Goal: Task Accomplishment & Management: Use online tool/utility

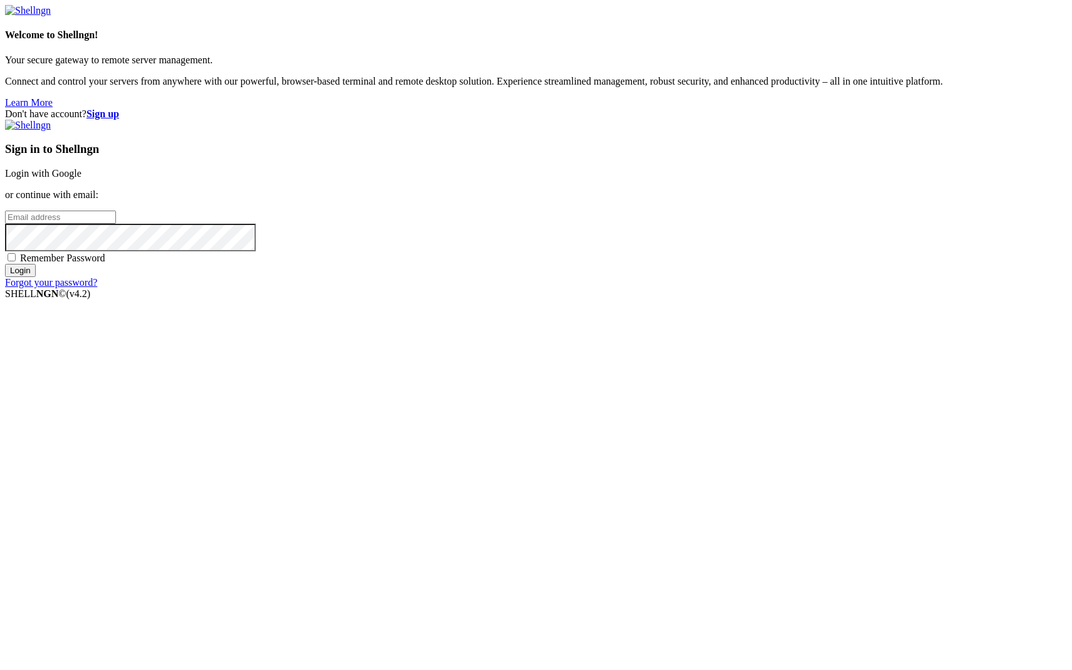
click at [81, 179] on link "Login with Google" at bounding box center [43, 173] width 76 height 11
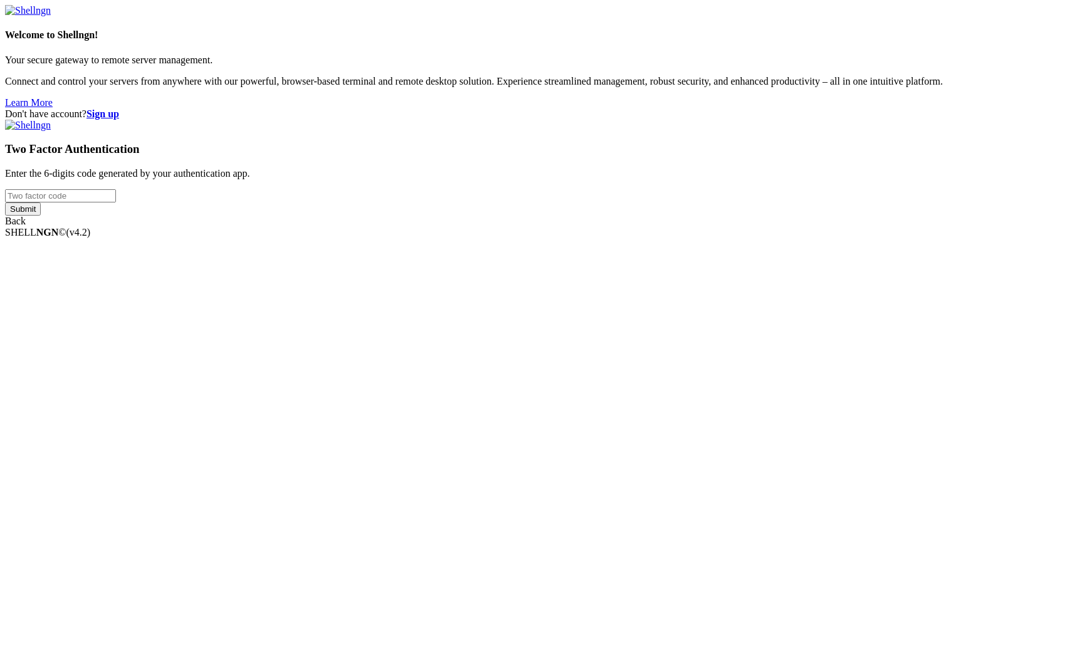
click at [116, 202] on input "number" at bounding box center [60, 195] width 111 height 13
type input "455431"
click at [5, 202] on input "Submit" at bounding box center [23, 208] width 36 height 13
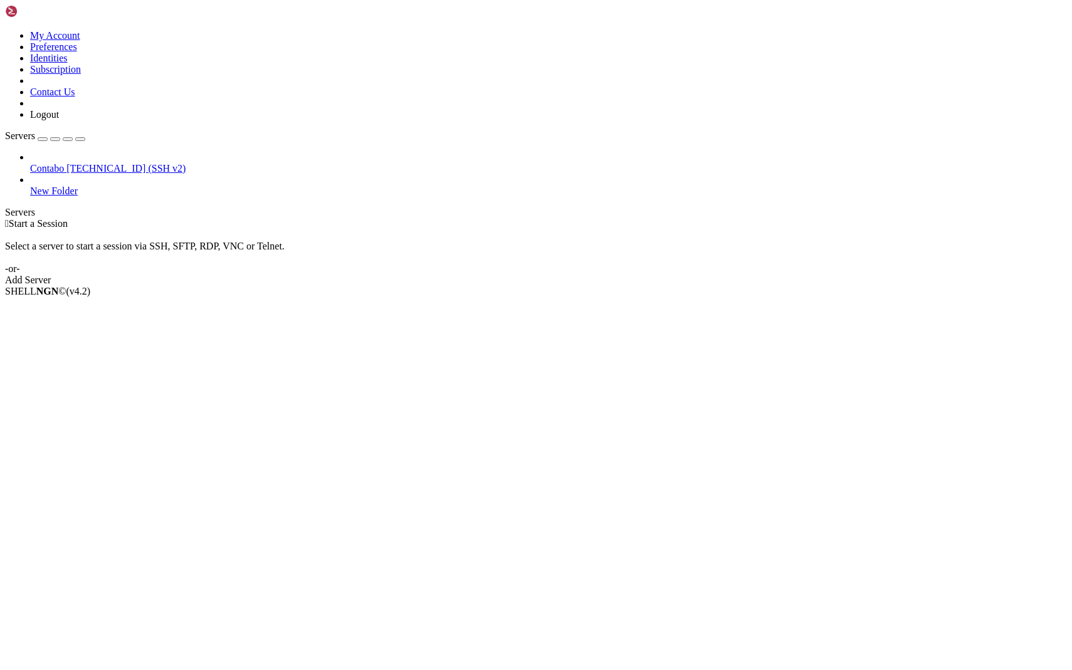
click at [30, 163] on icon at bounding box center [30, 163] width 0 height 0
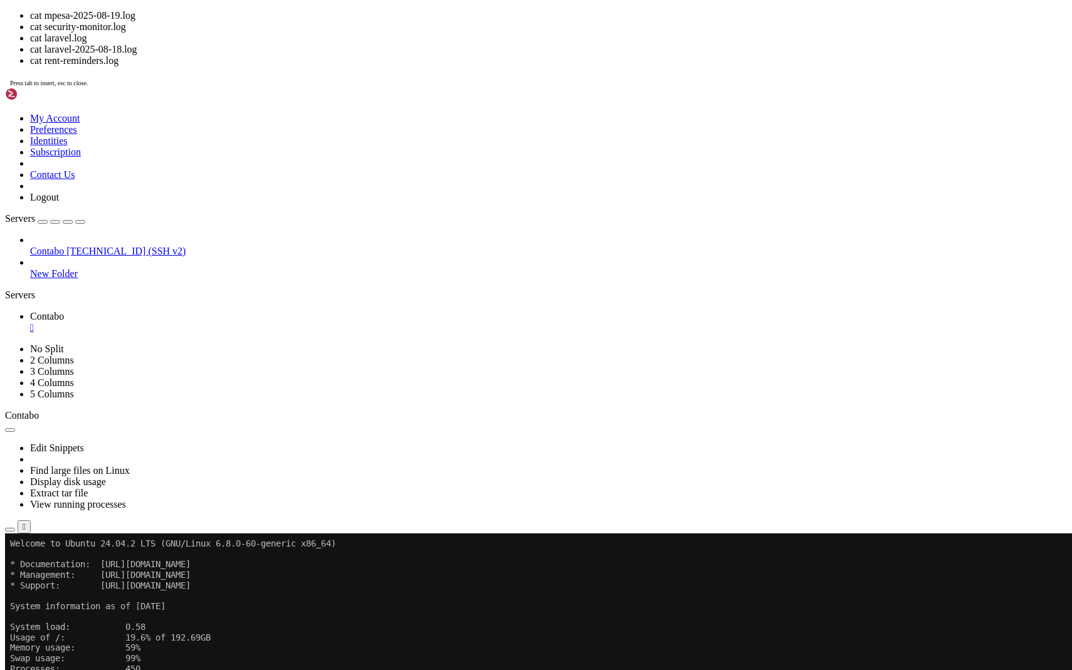
drag, startPoint x: 856, startPoint y: 1046, endPoint x: 753, endPoint y: 1047, distance: 102.2
copy x-row "security-daily.log"
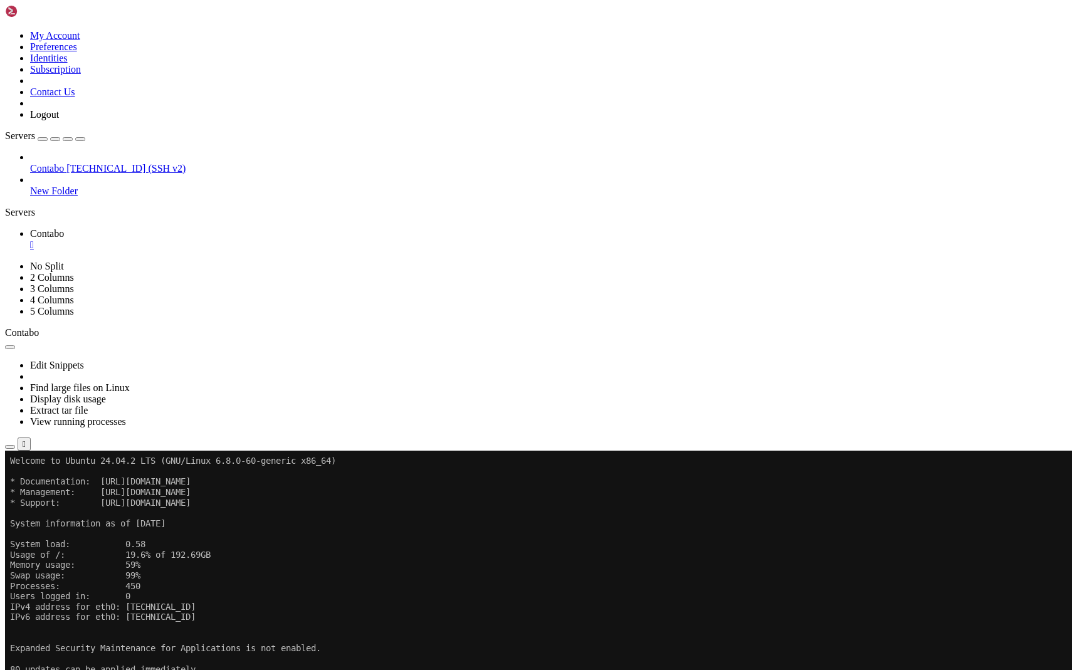
scroll to position [63, 0]
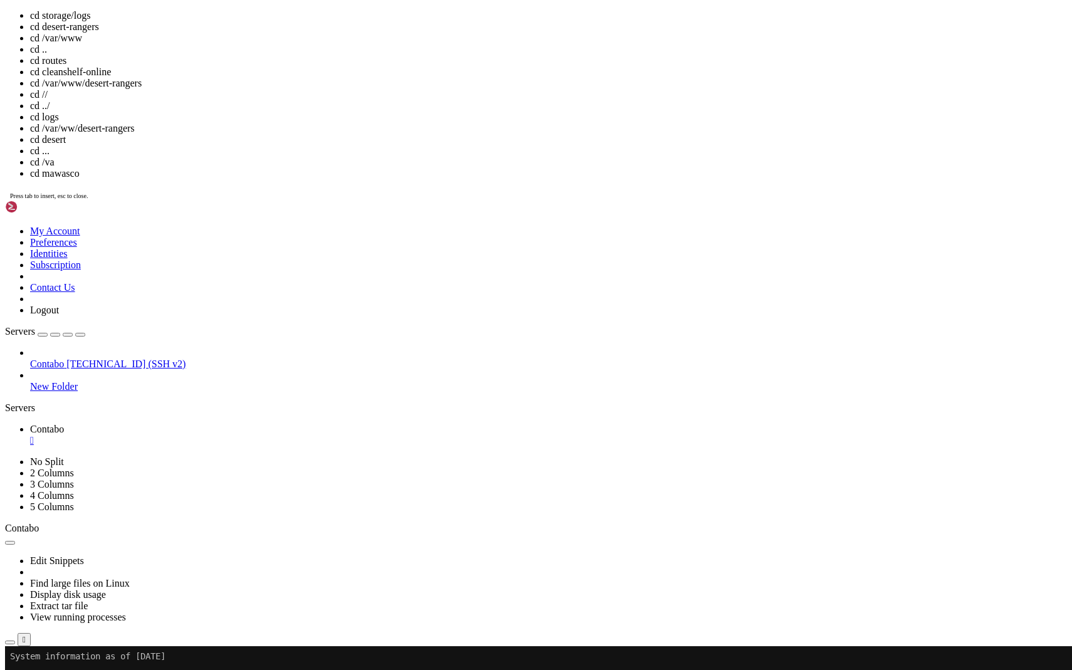
drag, startPoint x: 861, startPoint y: 1103, endPoint x: 755, endPoint y: 1102, distance: 105.9
copy x-row "security-monitor.log"
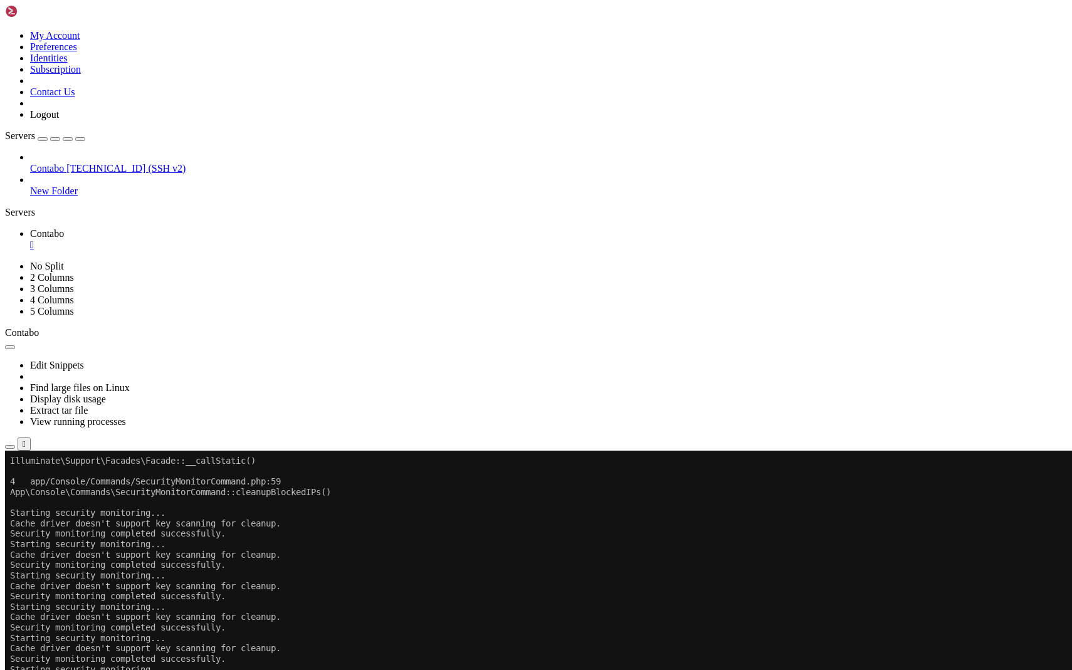
scroll to position [1647, 0]
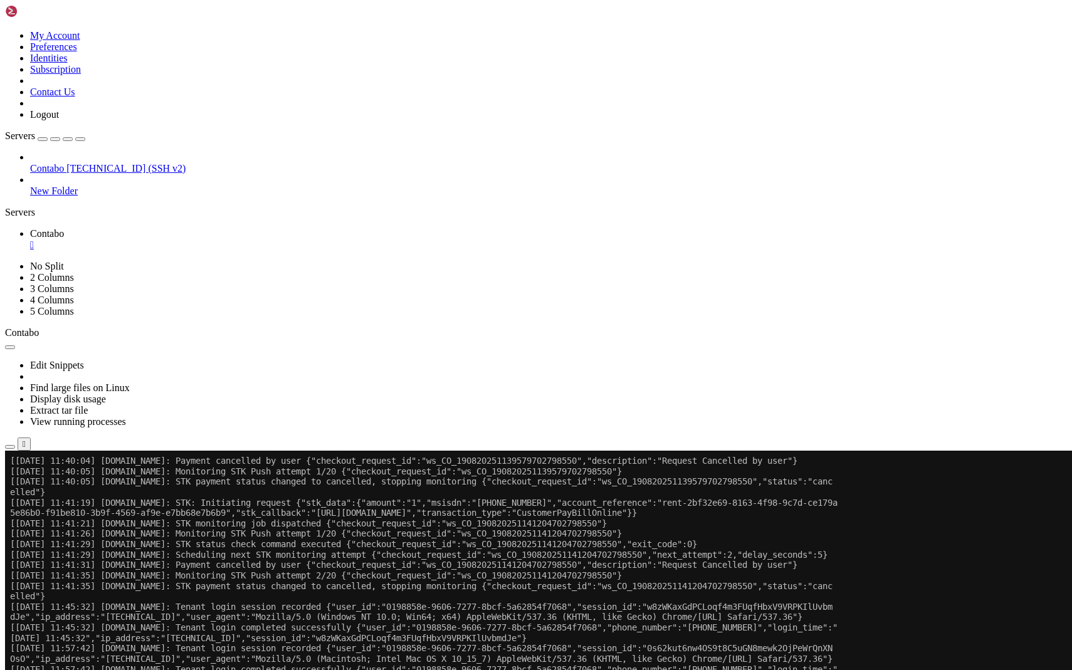
scroll to position [5615, 0]
